Goal: Entertainment & Leisure: Consume media (video, audio)

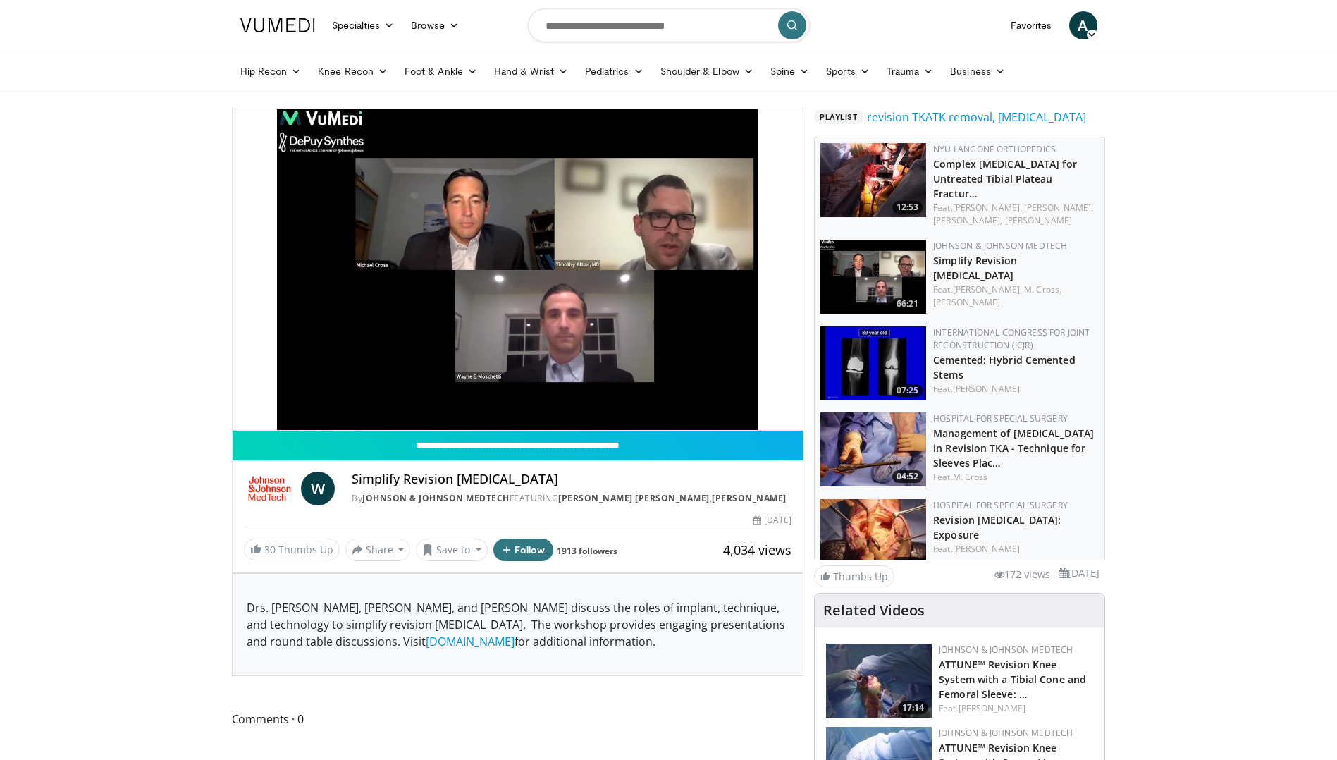
click at [242, 400] on div "10 seconds Tap to unmute" at bounding box center [518, 269] width 571 height 321
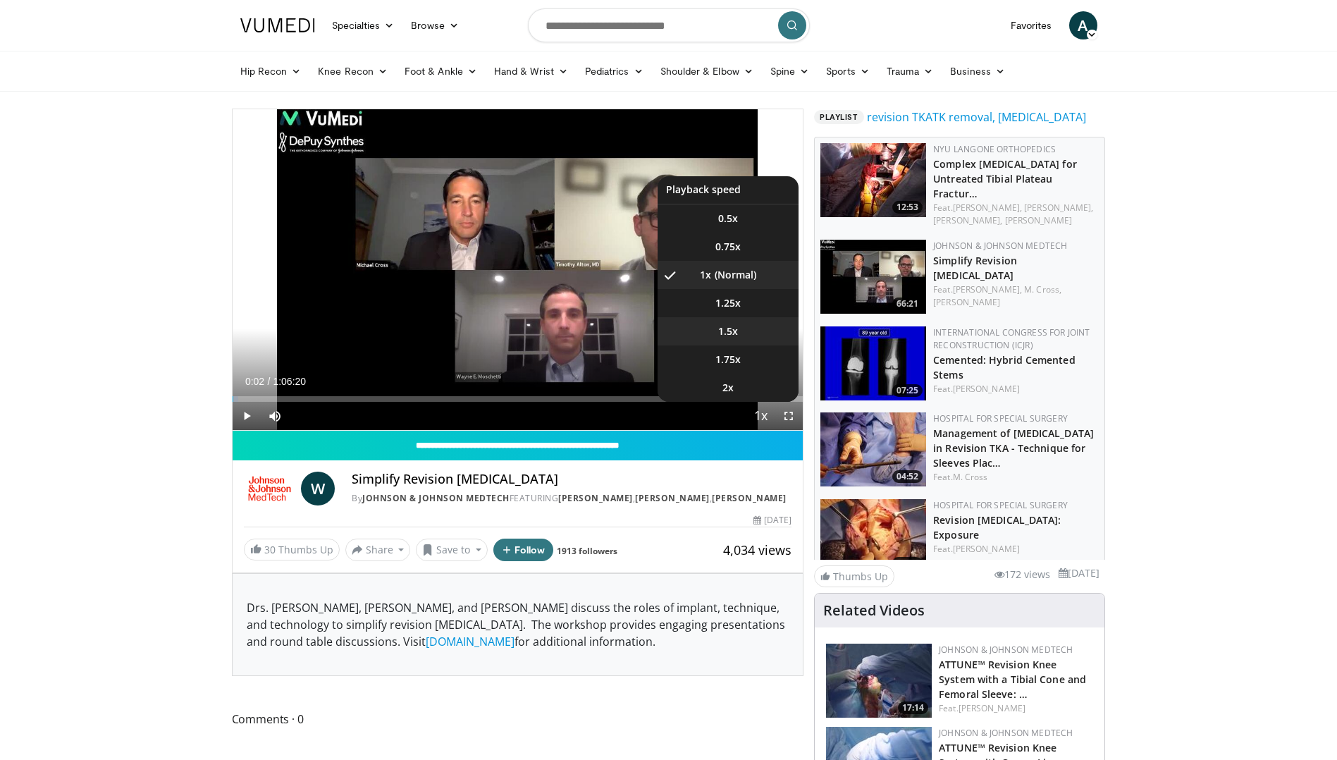
click at [747, 325] on li "1.5x" at bounding box center [727, 331] width 141 height 28
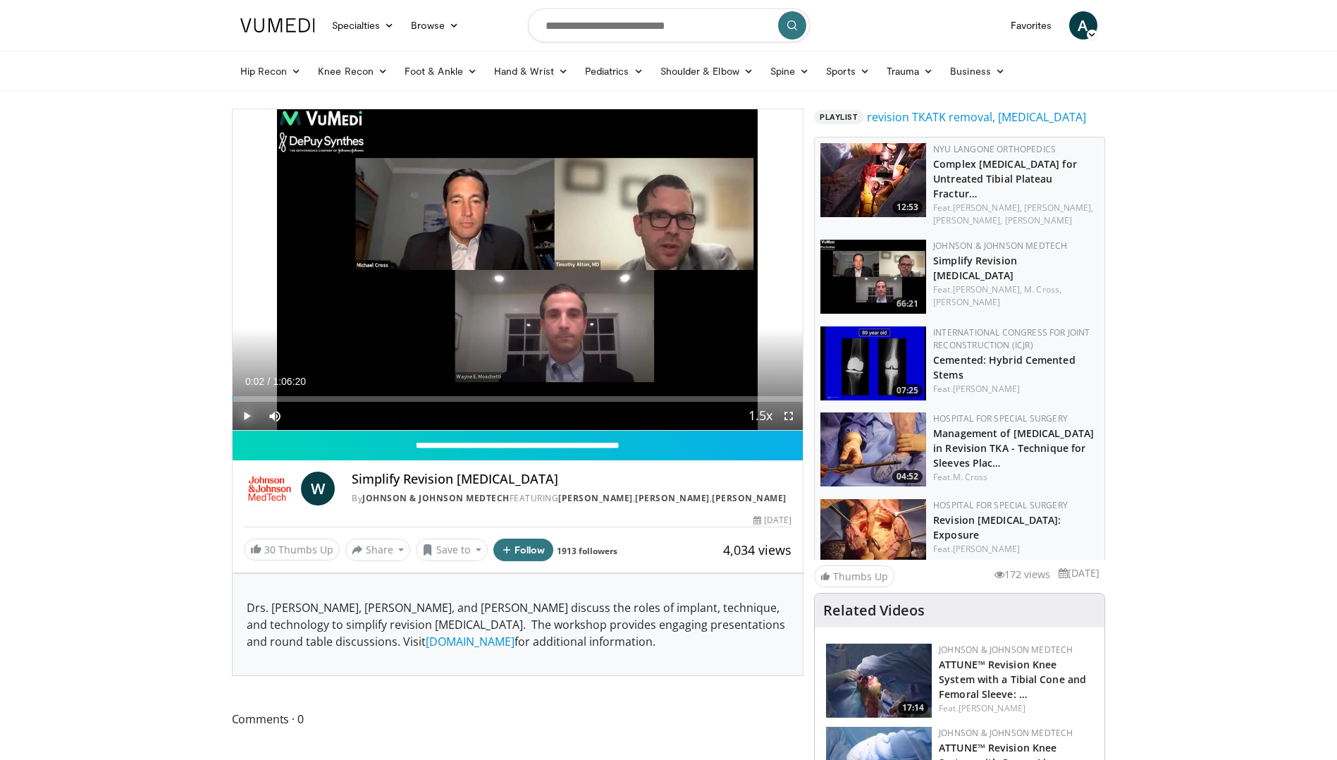
click at [247, 413] on span "Video Player" at bounding box center [247, 416] width 28 height 28
click at [244, 398] on div "Loaded : 0.99% 0:00:04 0:01:28" at bounding box center [518, 399] width 571 height 6
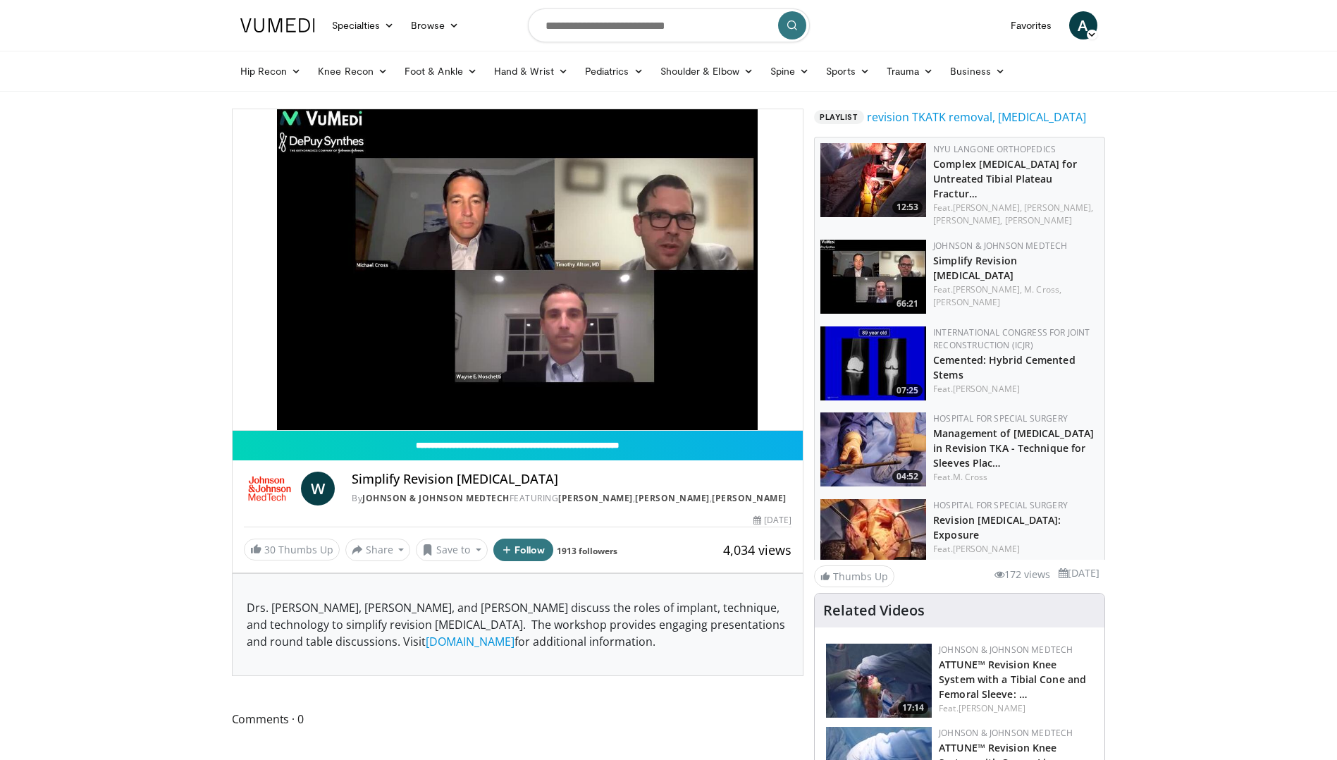
click at [245, 414] on div "10 seconds Tap to unmute" at bounding box center [518, 269] width 571 height 321
